Goal: Information Seeking & Learning: Learn about a topic

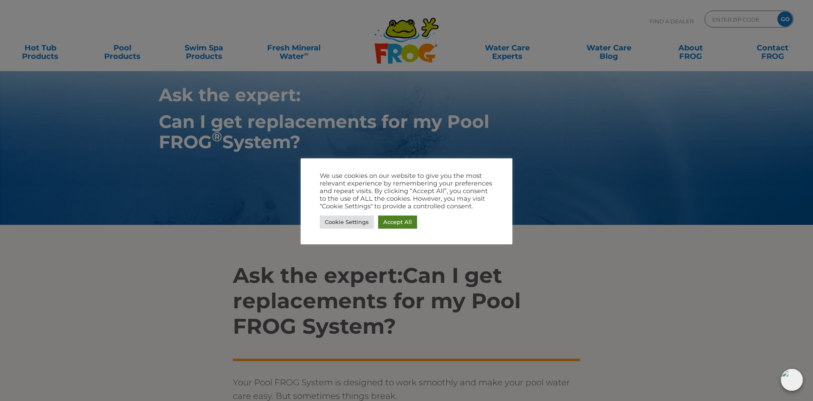
click at [407, 223] on link "Accept All" at bounding box center [397, 221] width 39 height 13
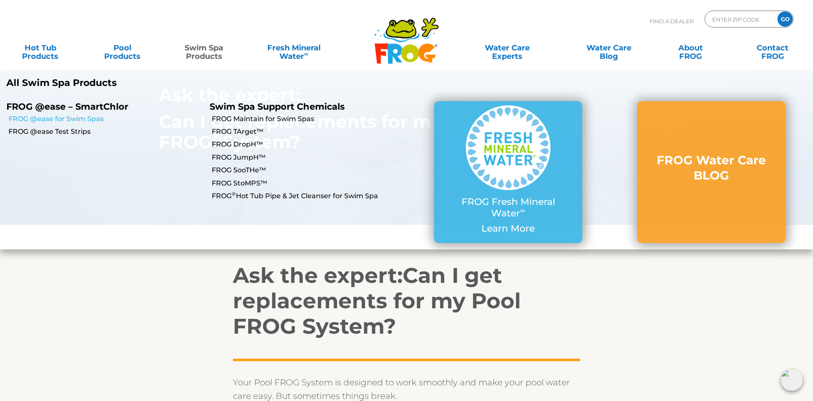
click at [43, 117] on link "FROG @ease for Swim Spas" at bounding box center [105, 118] width 195 height 9
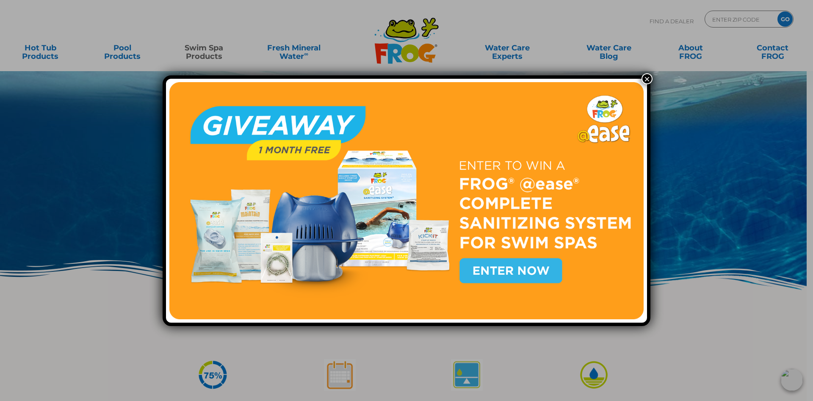
click at [647, 78] on button "×" at bounding box center [646, 78] width 11 height 11
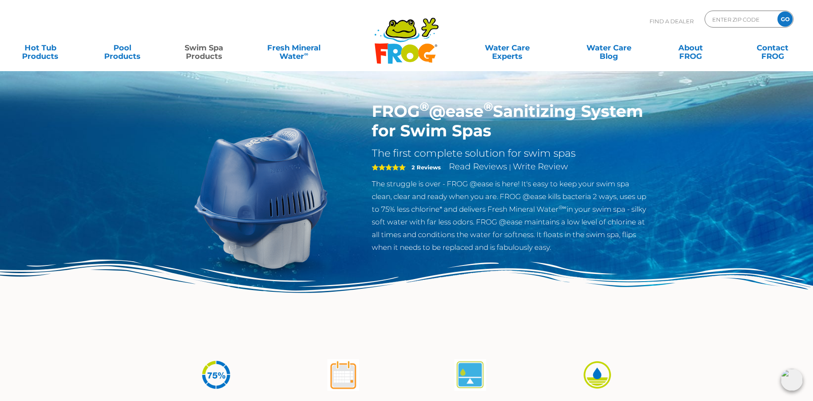
click at [416, 43] on icon ".st130{clip-path:url(#SVGID_2_);fill-rule:evenodd;clip-rule:evenodd;fill:#C3CC0…" at bounding box center [406, 40] width 65 height 47
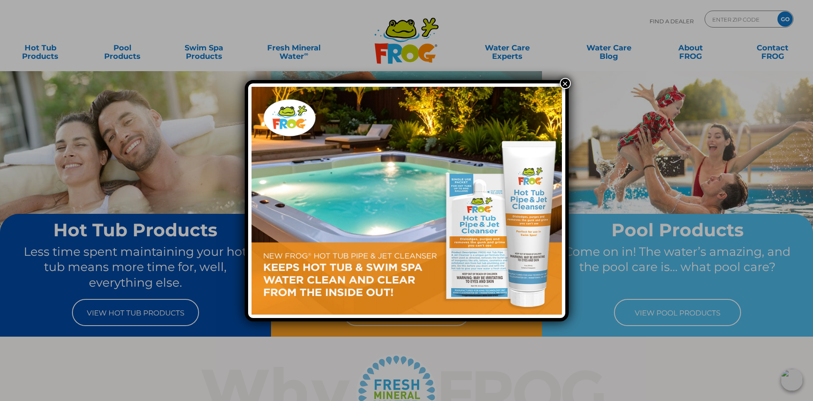
click at [122, 310] on div "×" at bounding box center [406, 200] width 813 height 401
click at [564, 80] on button "×" at bounding box center [565, 83] width 11 height 11
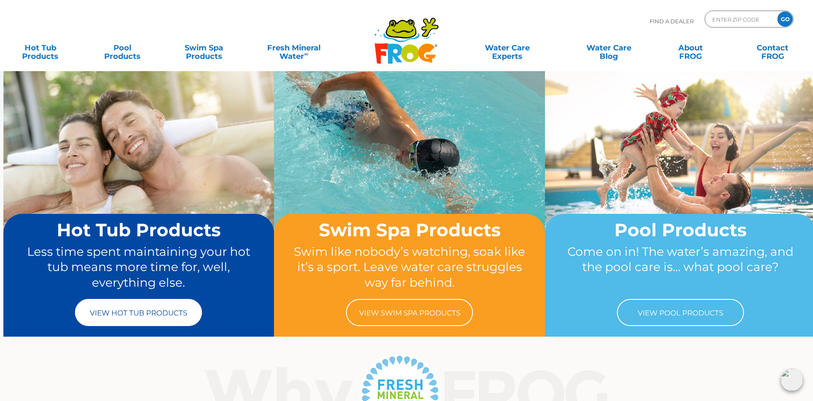
click at [126, 309] on link "View Hot Tub Products" at bounding box center [138, 312] width 127 height 27
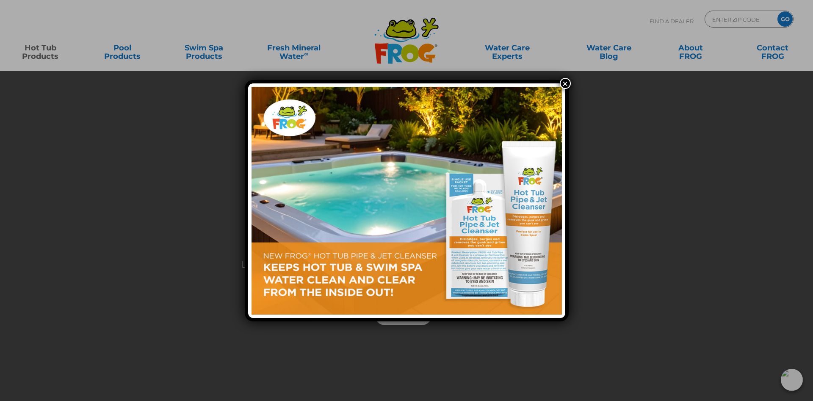
drag, startPoint x: 564, startPoint y: 81, endPoint x: 560, endPoint y: 86, distance: 5.8
click at [564, 82] on button "×" at bounding box center [565, 83] width 11 height 11
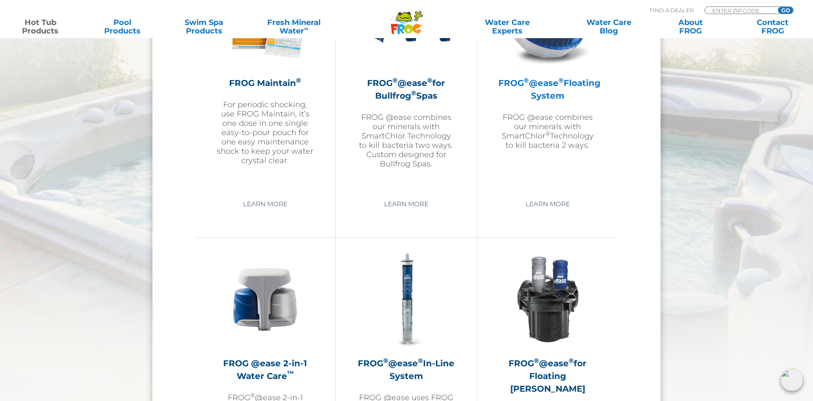
scroll to position [950, 0]
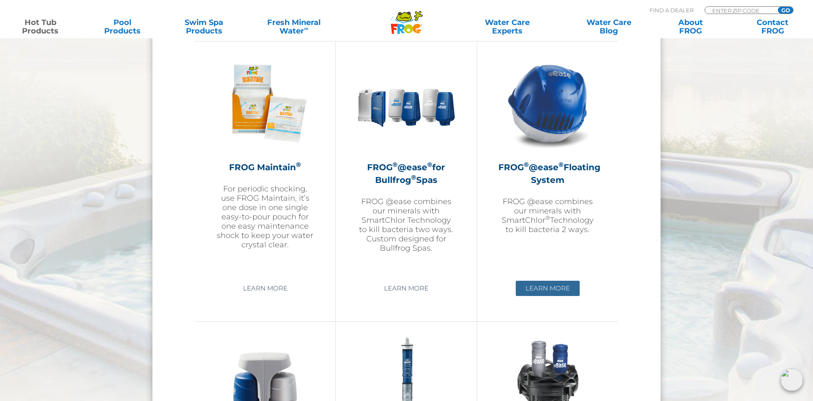
click at [545, 285] on link "Learn More" at bounding box center [548, 288] width 64 height 15
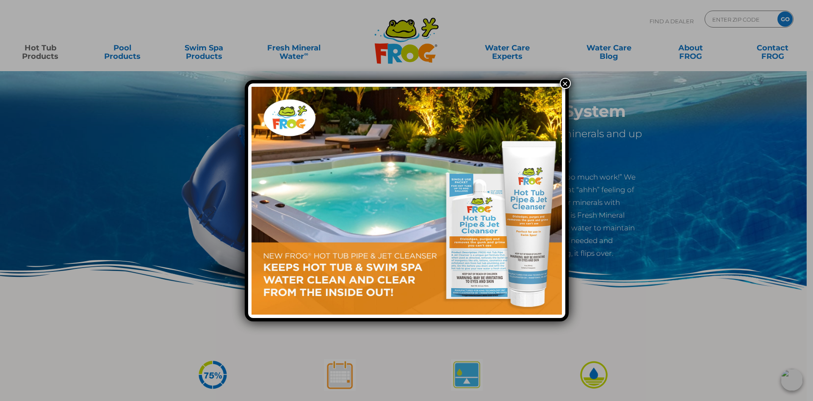
click at [562, 83] on button "×" at bounding box center [565, 83] width 11 height 11
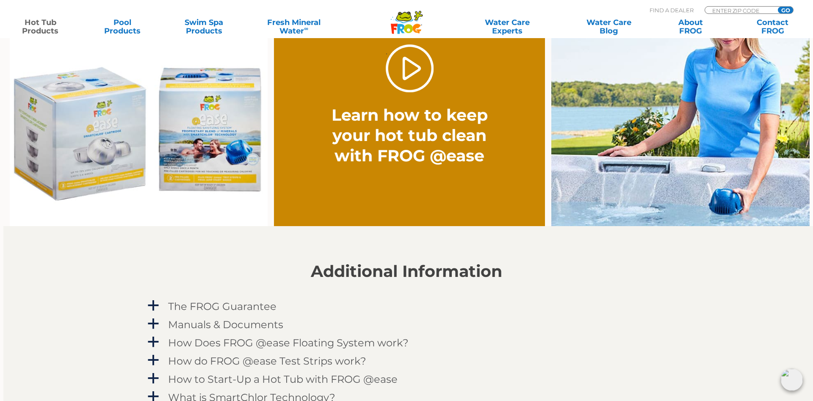
scroll to position [691, 0]
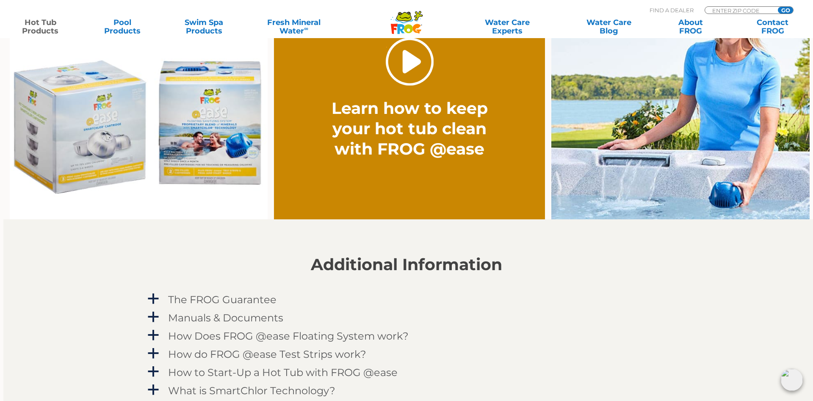
click at [406, 56] on link "." at bounding box center [410, 62] width 48 height 48
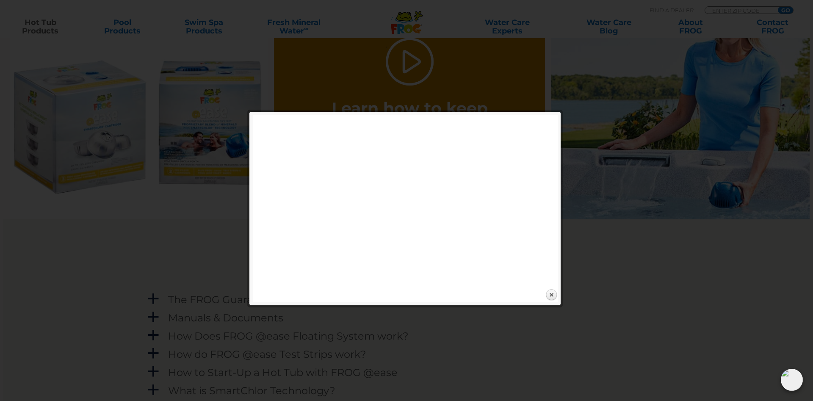
click at [99, 259] on div at bounding box center [406, 59] width 813 height 1500
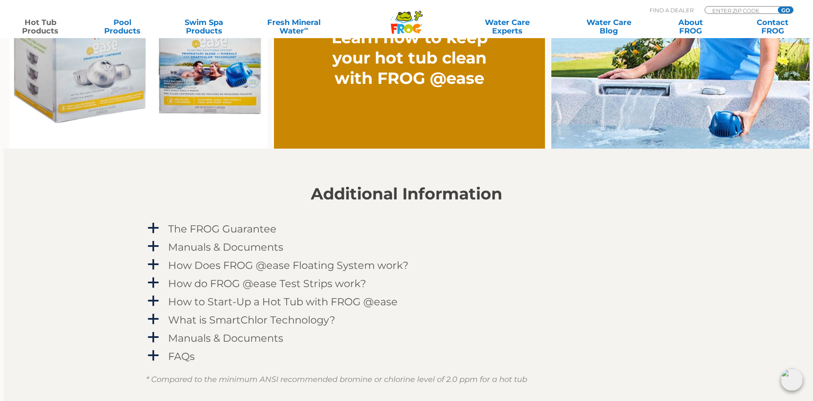
scroll to position [777, 0]
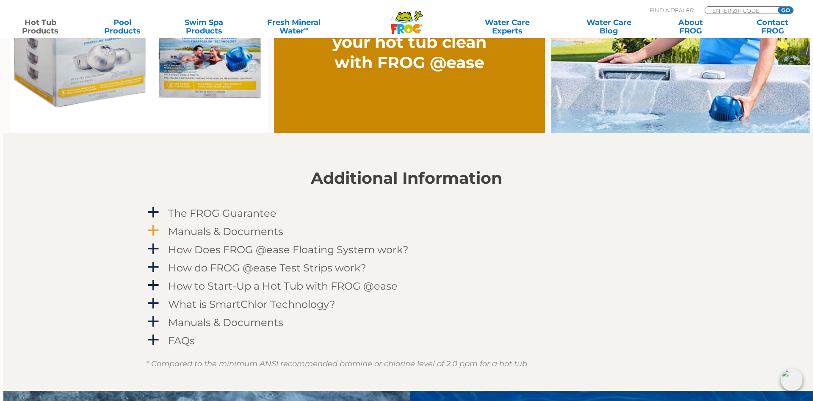
click at [156, 229] on span "a" at bounding box center [153, 230] width 13 height 13
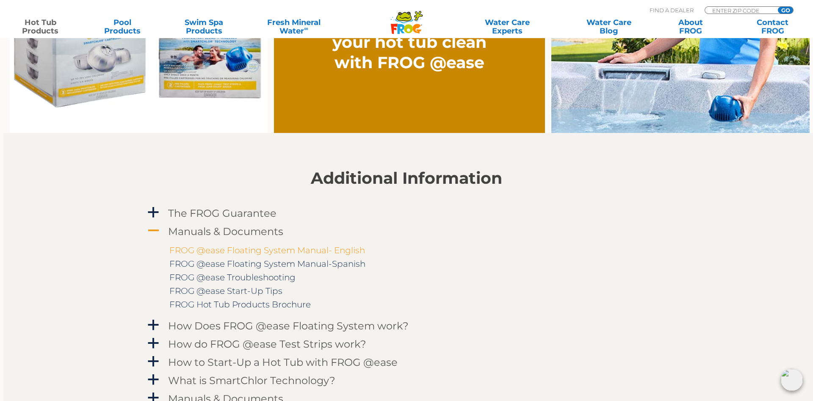
click at [245, 250] on link "FROG @ease Floating System Manual- English" at bounding box center [267, 250] width 196 height 10
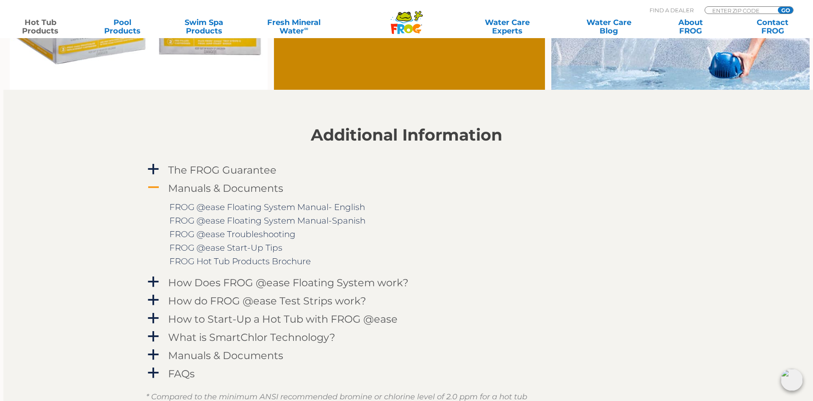
scroll to position [604, 0]
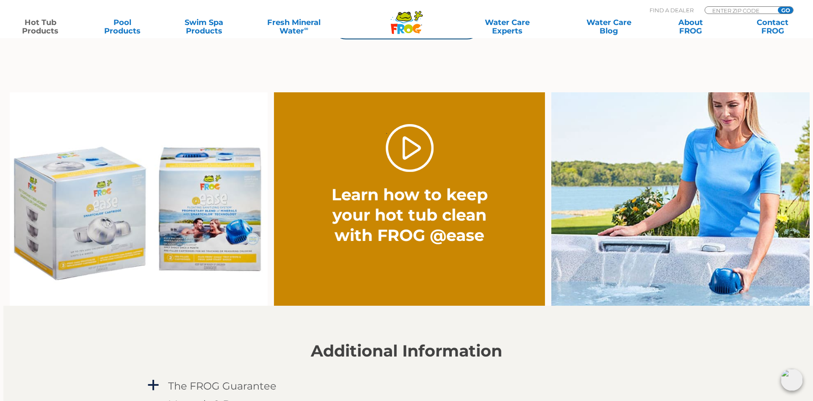
click at [185, 201] on img at bounding box center [139, 199] width 258 height 214
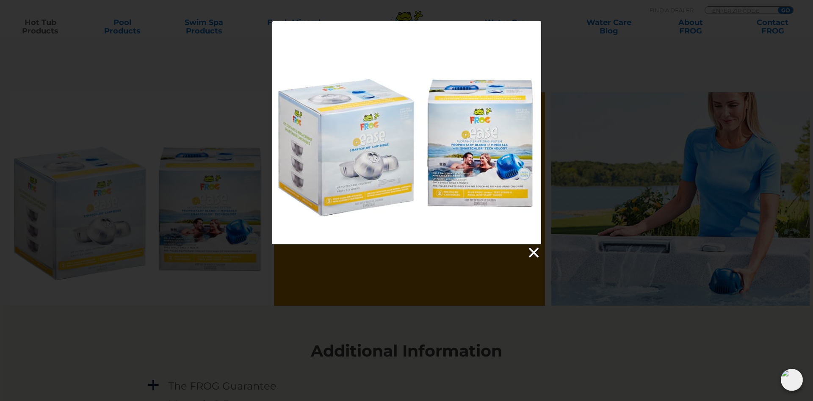
click at [535, 253] on link at bounding box center [533, 252] width 13 height 13
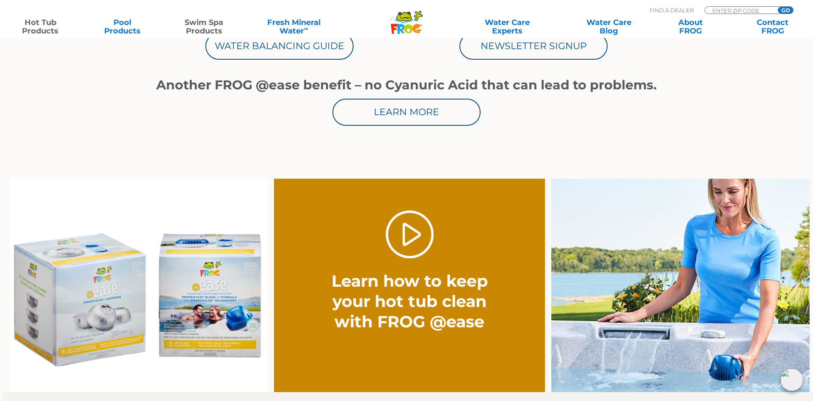
scroll to position [389, 0]
